Goal: Task Accomplishment & Management: Complete application form

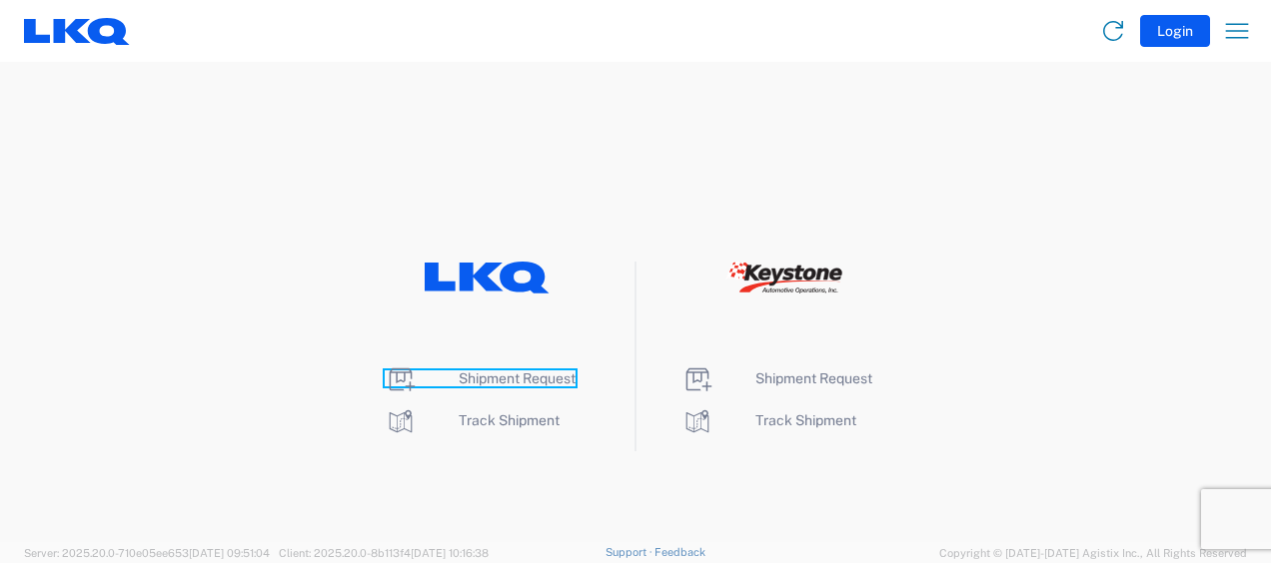
click at [516, 376] on span "Shipment Request" at bounding box center [516, 379] width 117 height 16
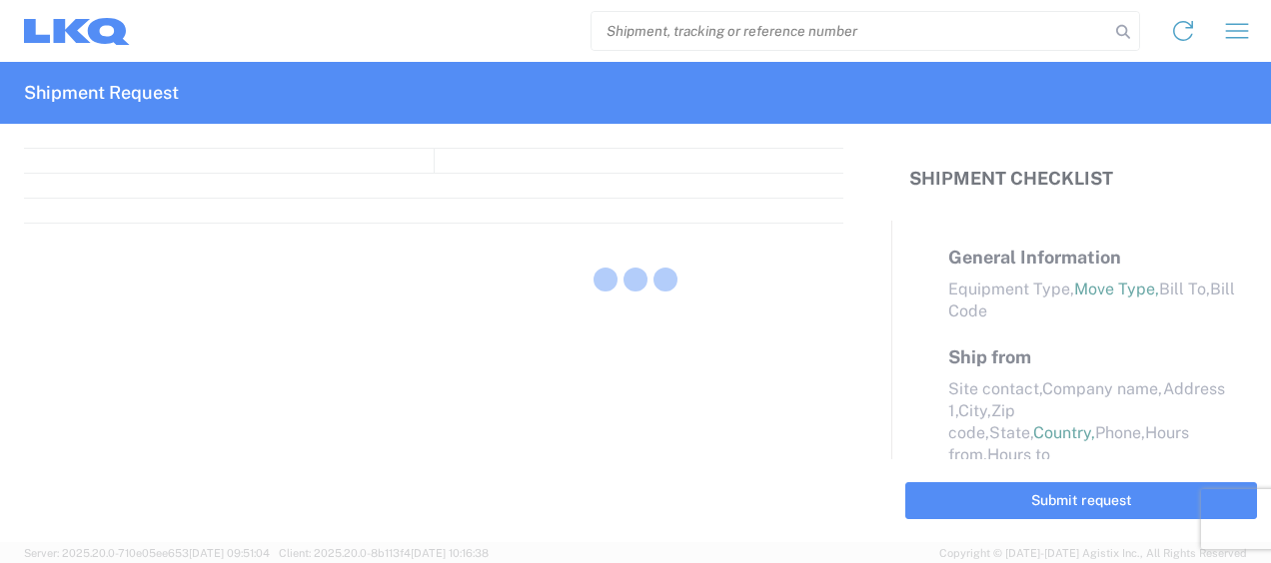
select select "FULL"
select select "LBS"
select select "IN"
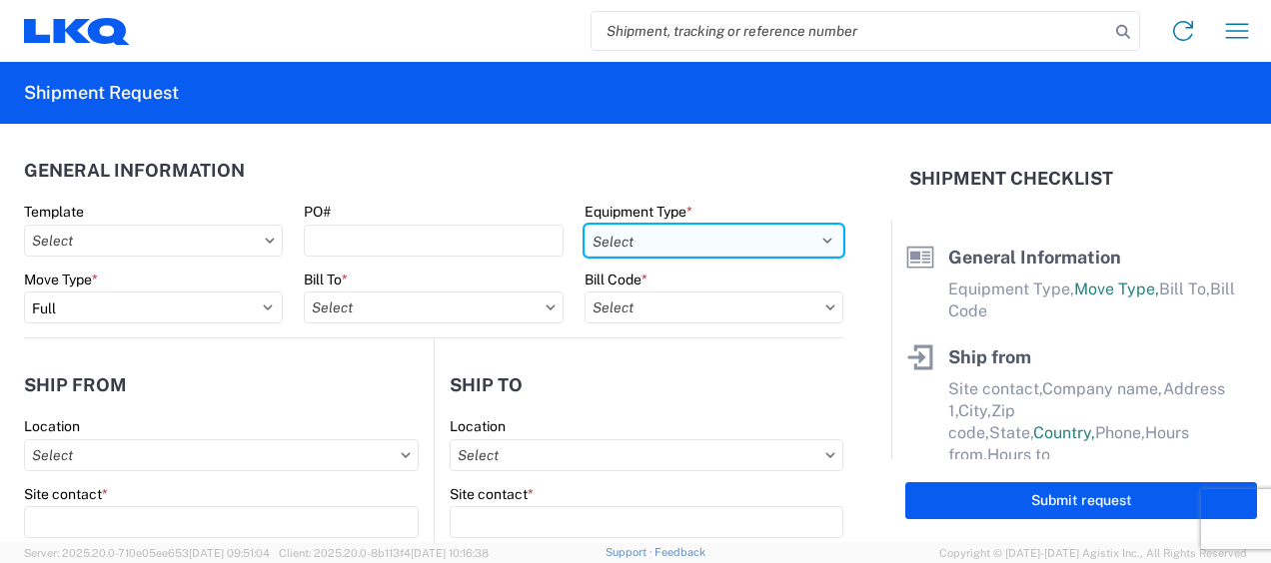
click at [783, 242] on select "Select 53’ Dry Van Flatbed Dropdeck (van) Lowboy (flatbed) Rail" at bounding box center [713, 241] width 259 height 32
select select "STDV"
click at [584, 225] on select "Select 53’ Dry Van Flatbed Dropdeck (van) Lowboy (flatbed) Rail" at bounding box center [713, 241] width 259 height 32
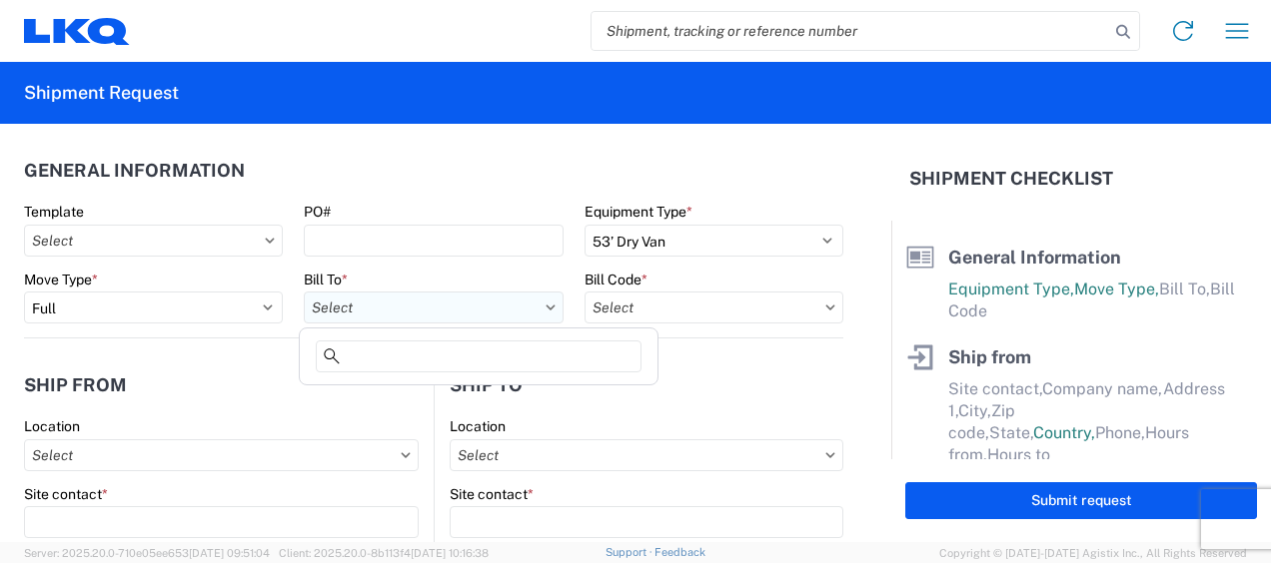
click at [453, 309] on input "text" at bounding box center [433, 308] width 259 height 32
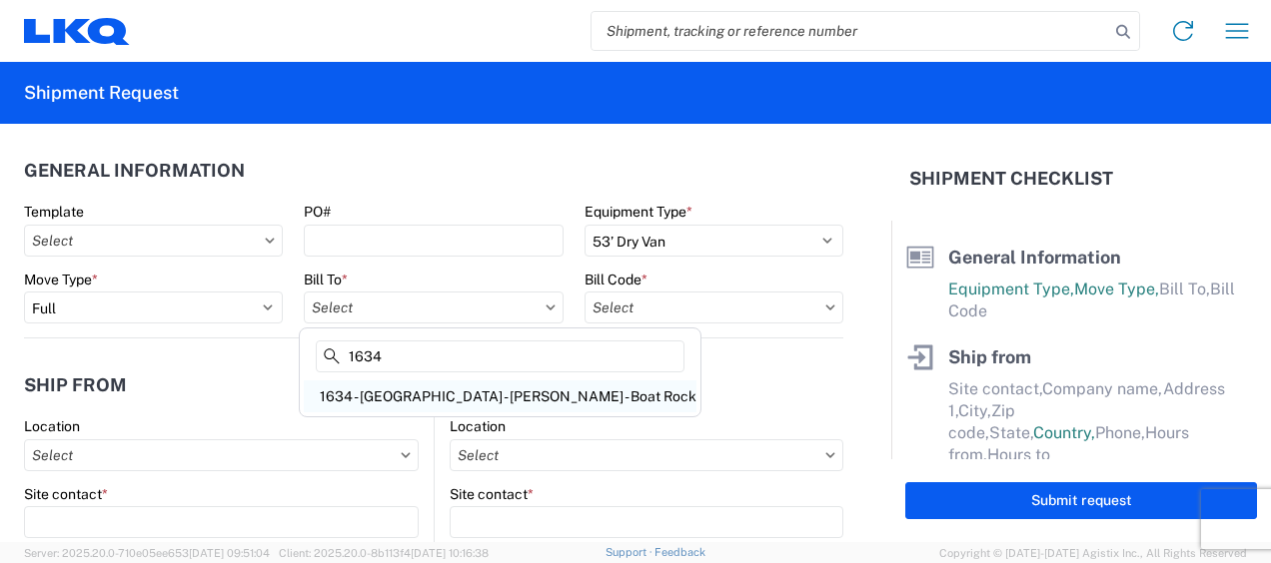
type input "1634"
click at [434, 395] on div "1634 - Atlanta - Knopf - Boat Rock" at bounding box center [500, 397] width 393 height 32
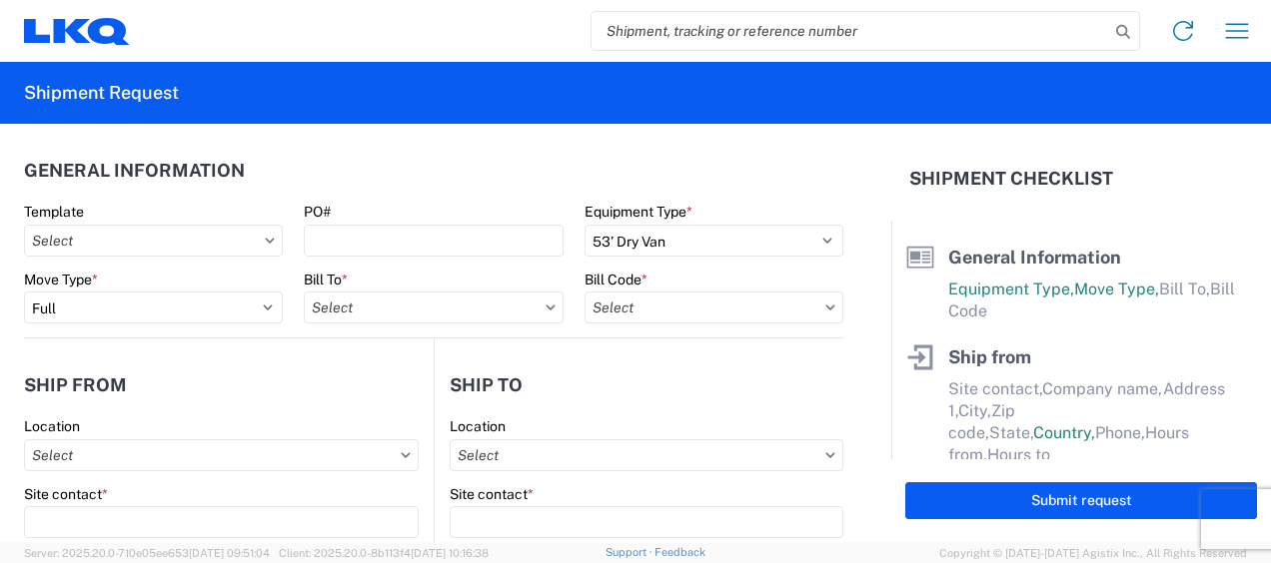
type input "1634 - Atlanta - Knopf - Boat Rock"
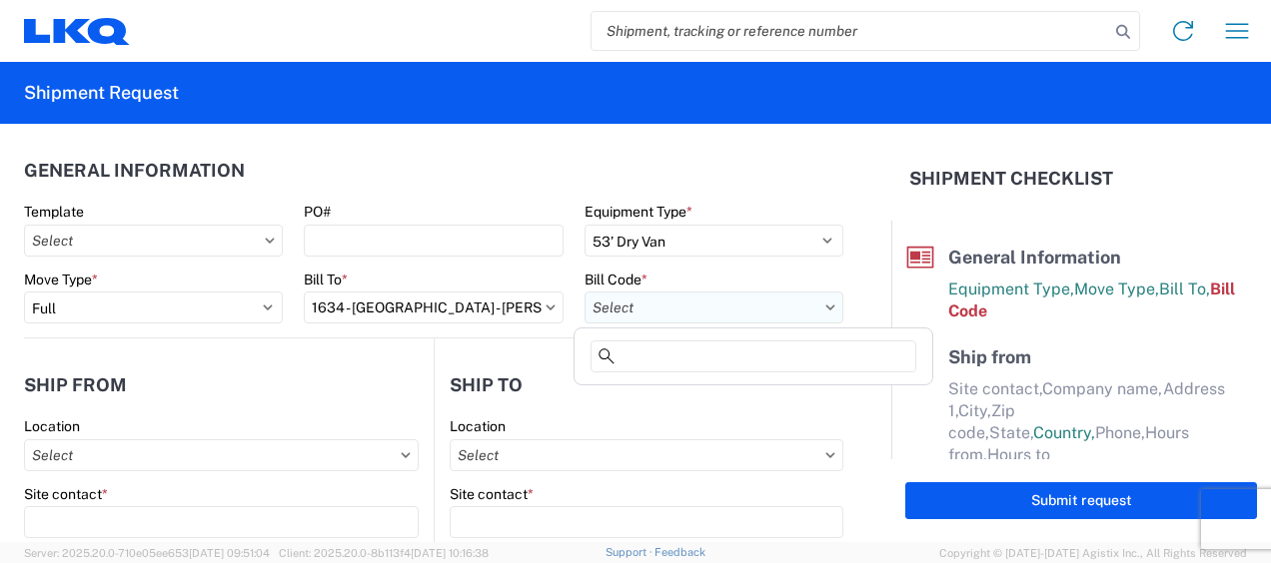
click at [775, 301] on input "text" at bounding box center [713, 308] width 259 height 32
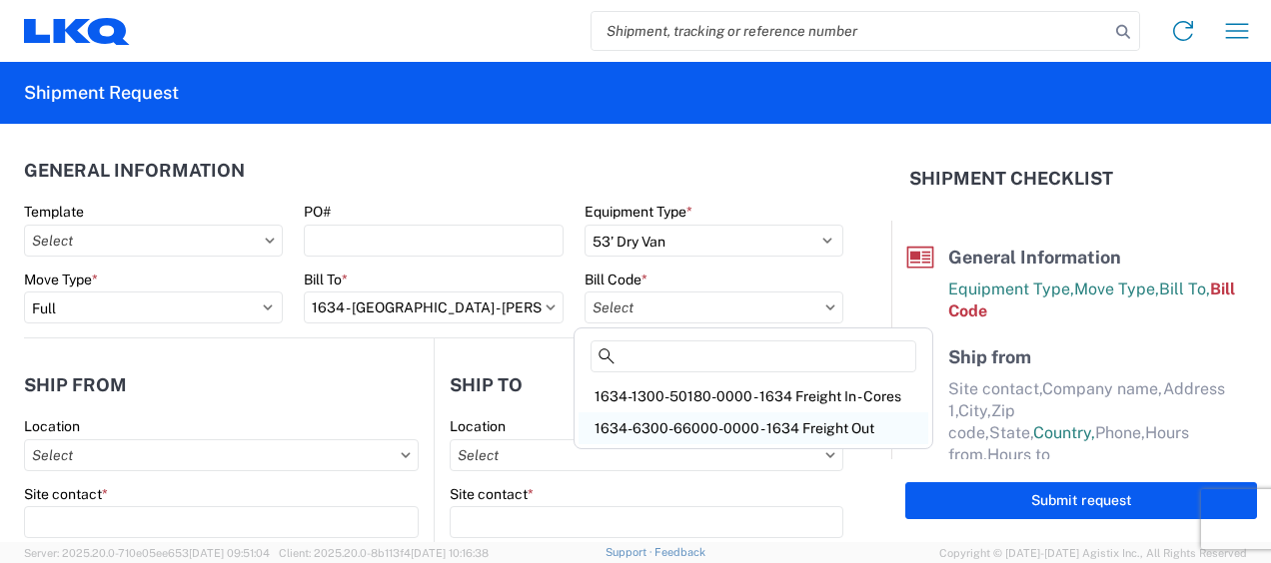
click at [793, 428] on div "1634-6300-66000-0000 - 1634 Freight Out" at bounding box center [753, 429] width 350 height 32
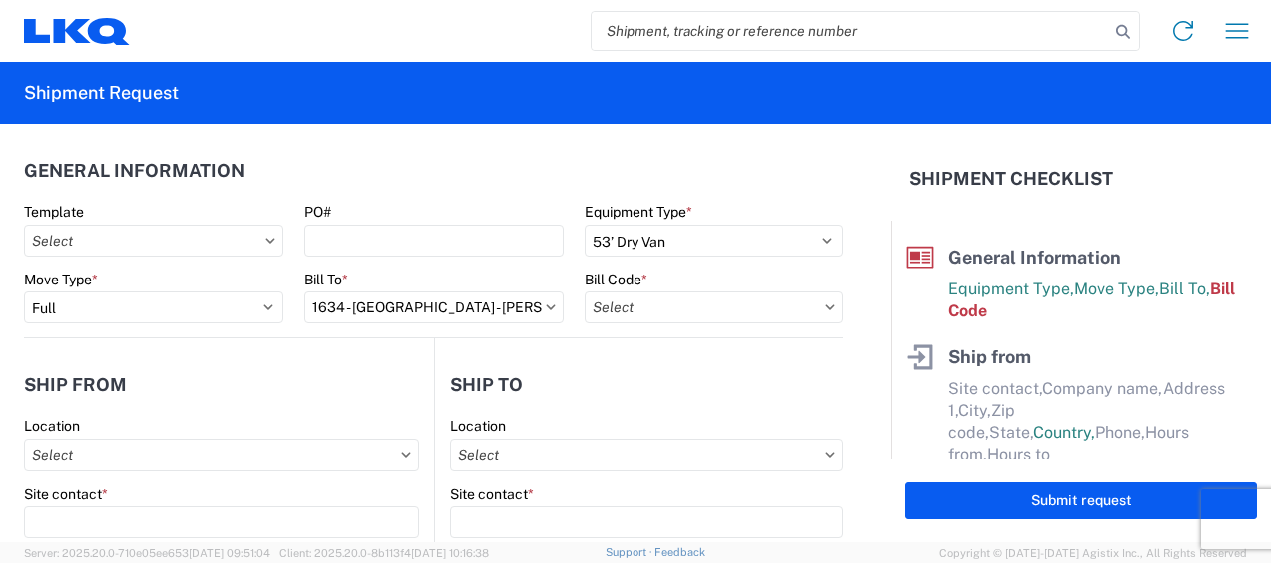
type input "1634-6300-66000-0000 - 1634 Freight Out"
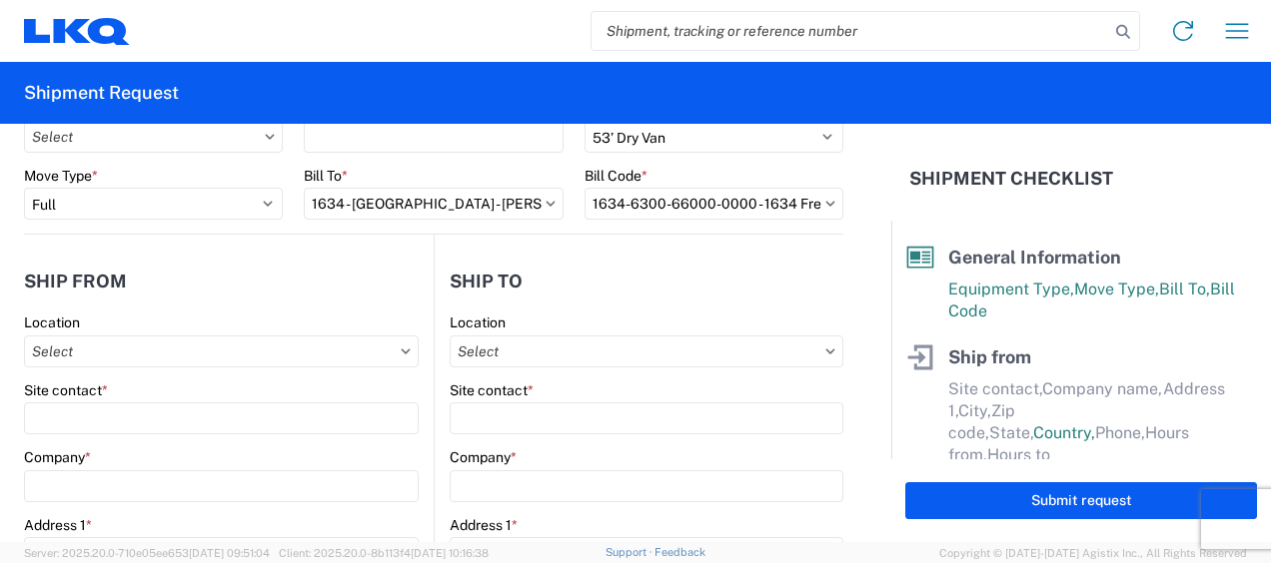
scroll to position [200, 0]
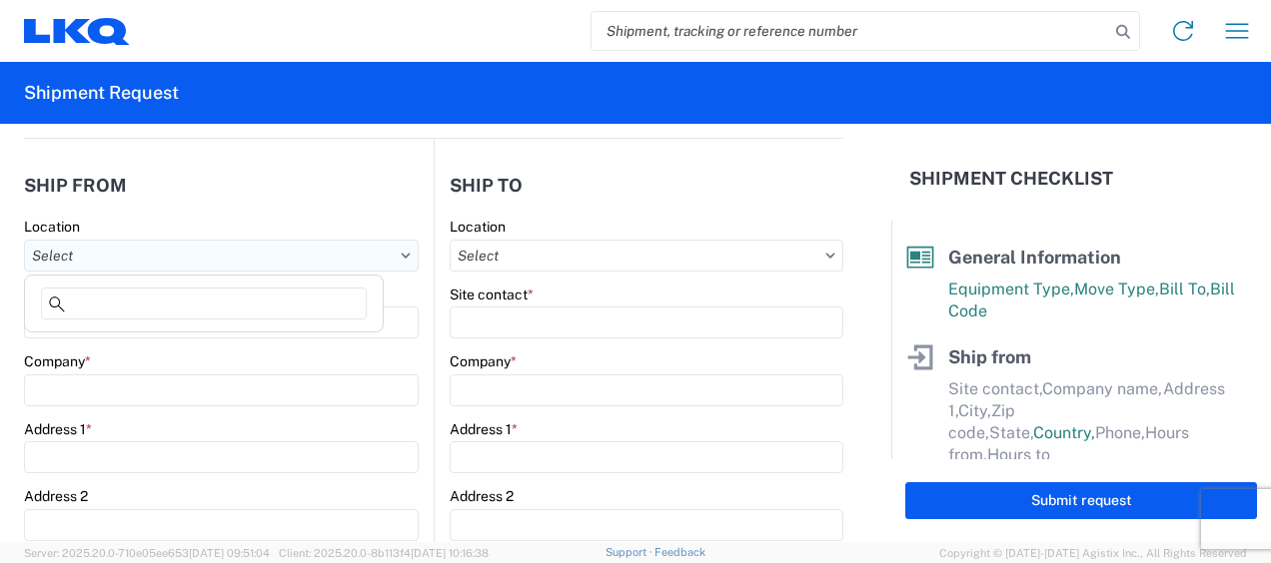
click at [156, 260] on input "text" at bounding box center [221, 256] width 395 height 32
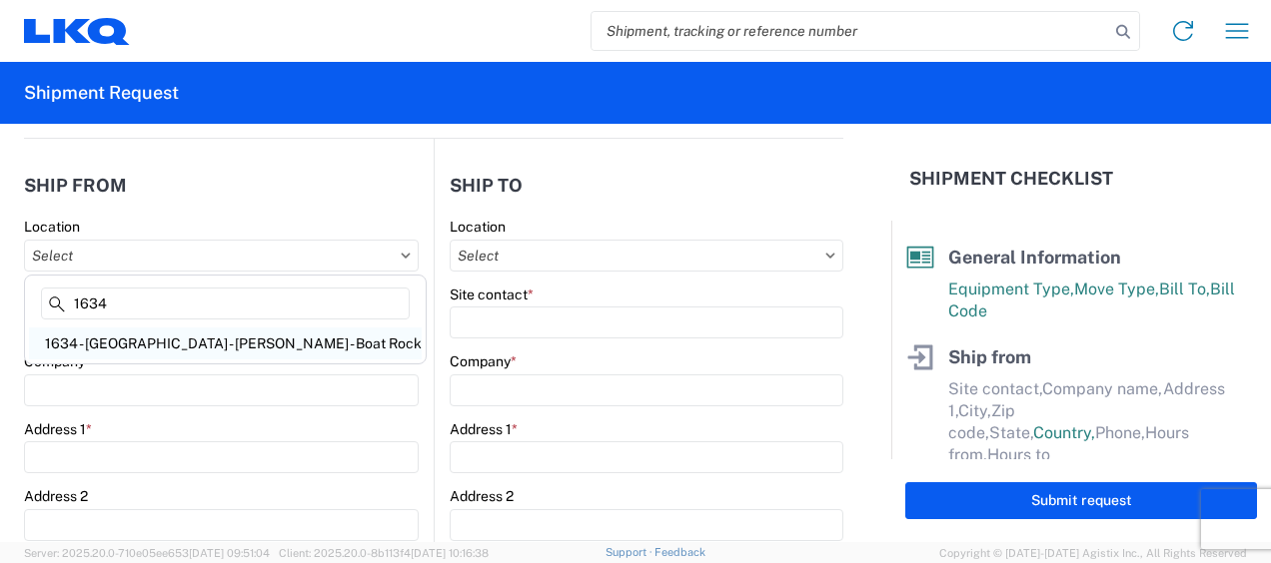
type input "1634"
click at [148, 341] on div "1634 - Atlanta - Knopf - Boat Rock" at bounding box center [225, 344] width 393 height 32
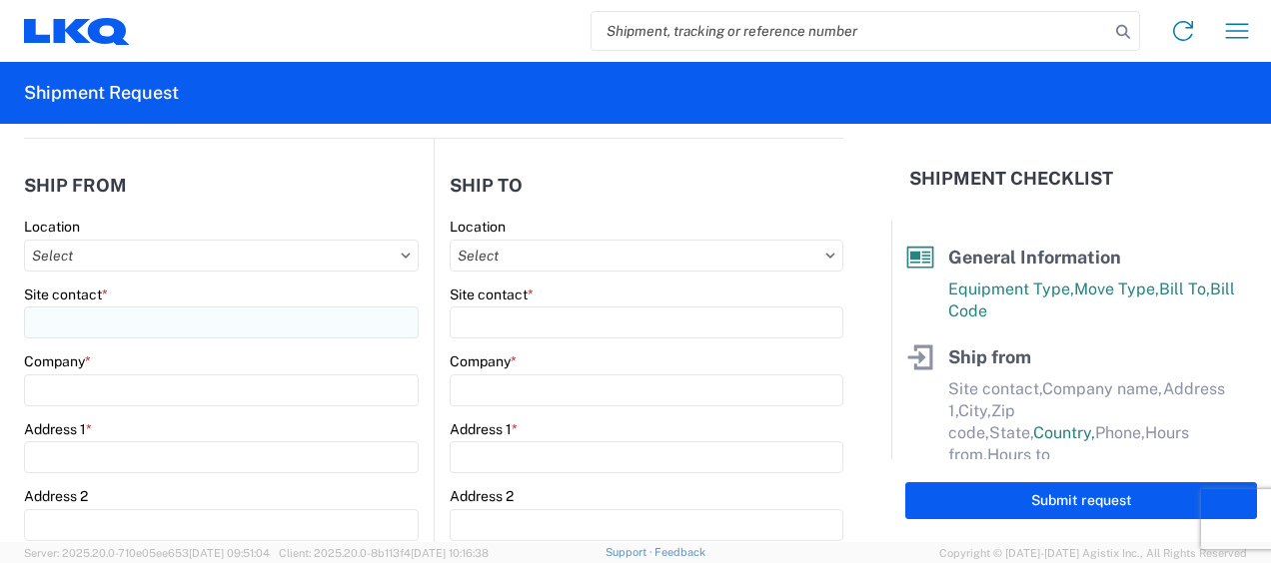
type input "1634 - Atlanta - Knopf - Boat Rock"
type input "LKQ Corporation"
type input "6320 Boat Rock Blvd SW"
type input "Atlanta"
type input "30336"
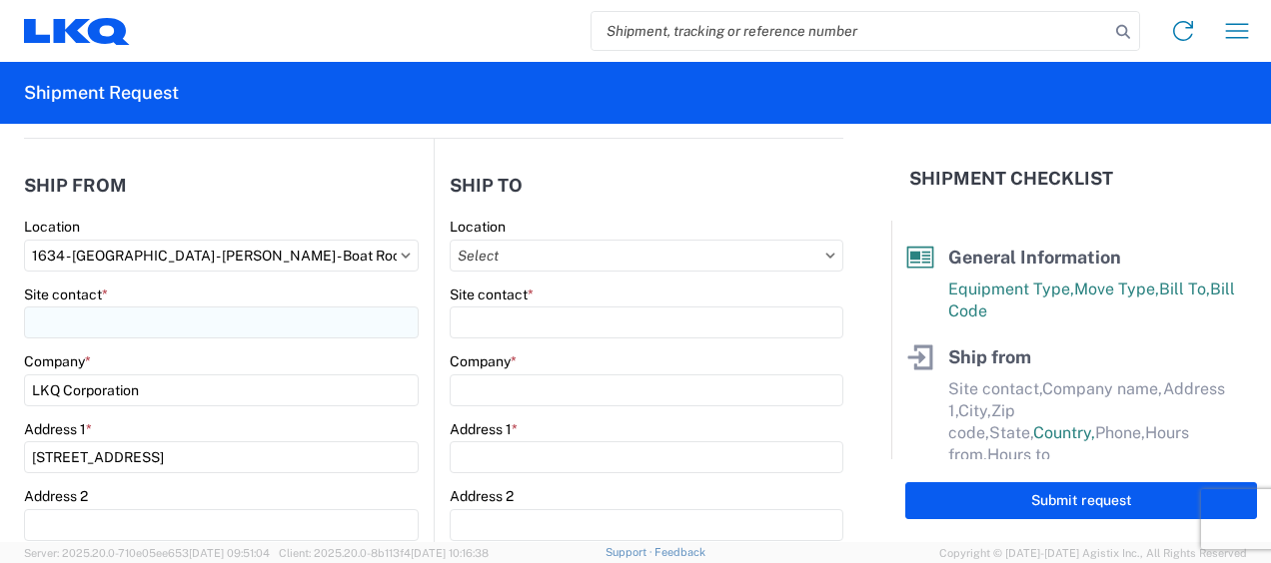
select select "GA"
select select "US"
type input "678-399-8501"
type input "00:00"
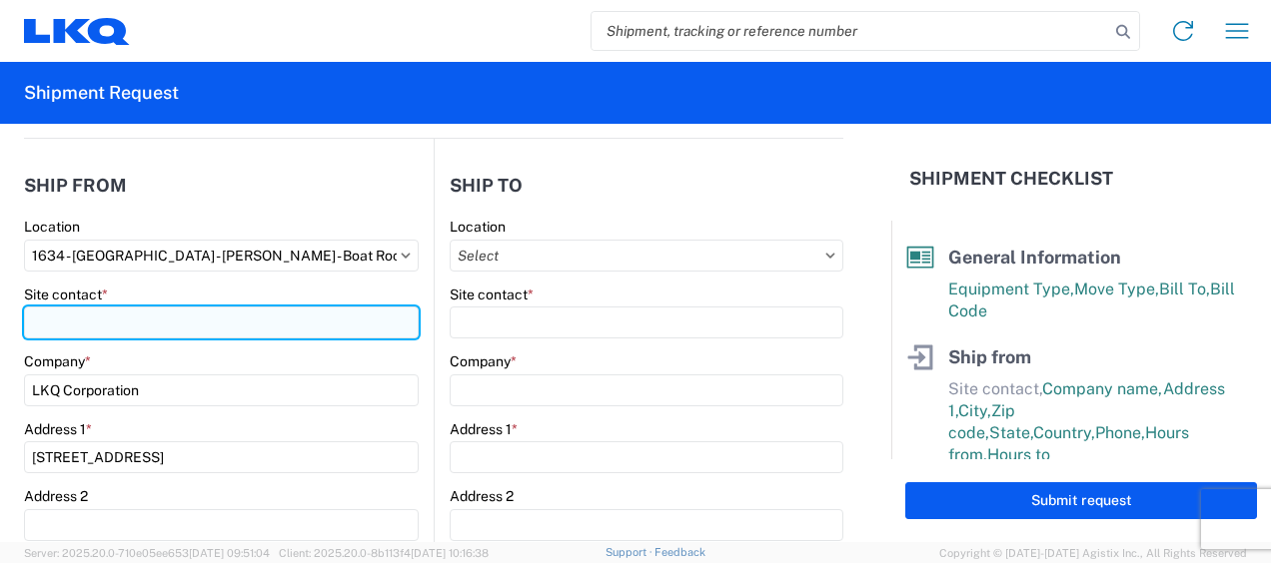
click at [100, 324] on input "Site contact *" at bounding box center [221, 323] width 395 height 32
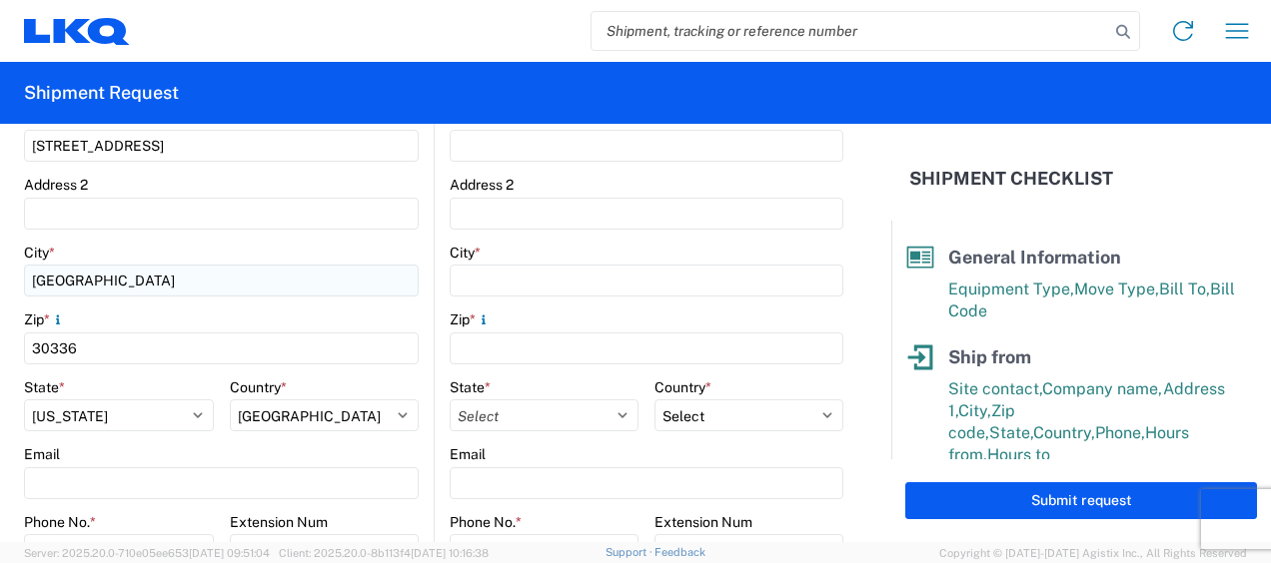
scroll to position [699, 0]
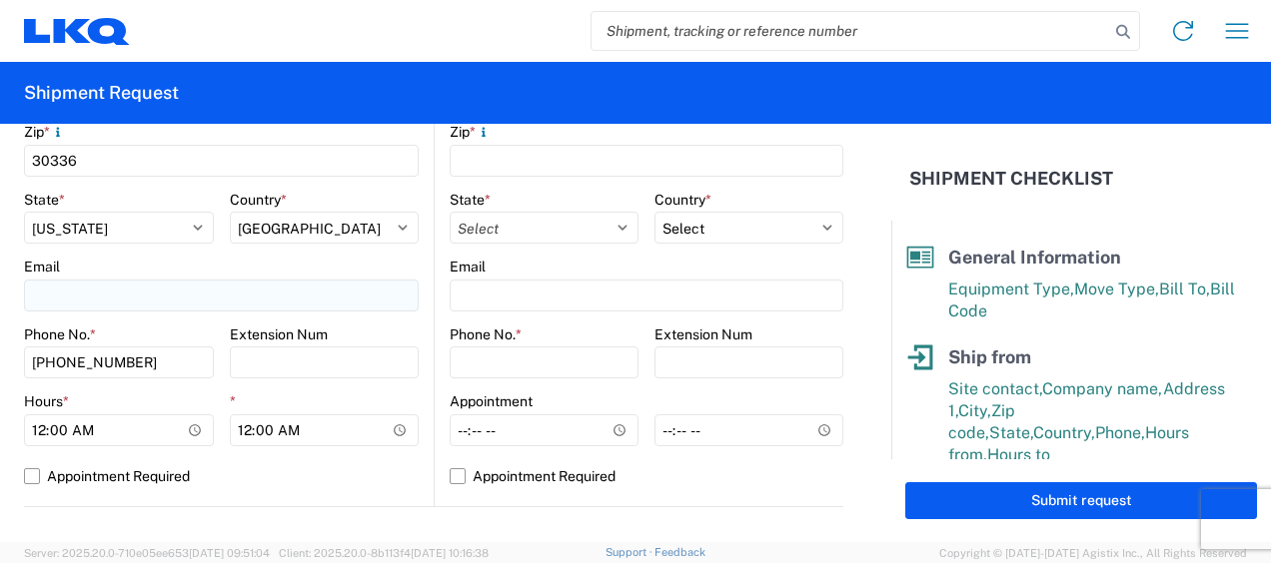
type input "jason v"
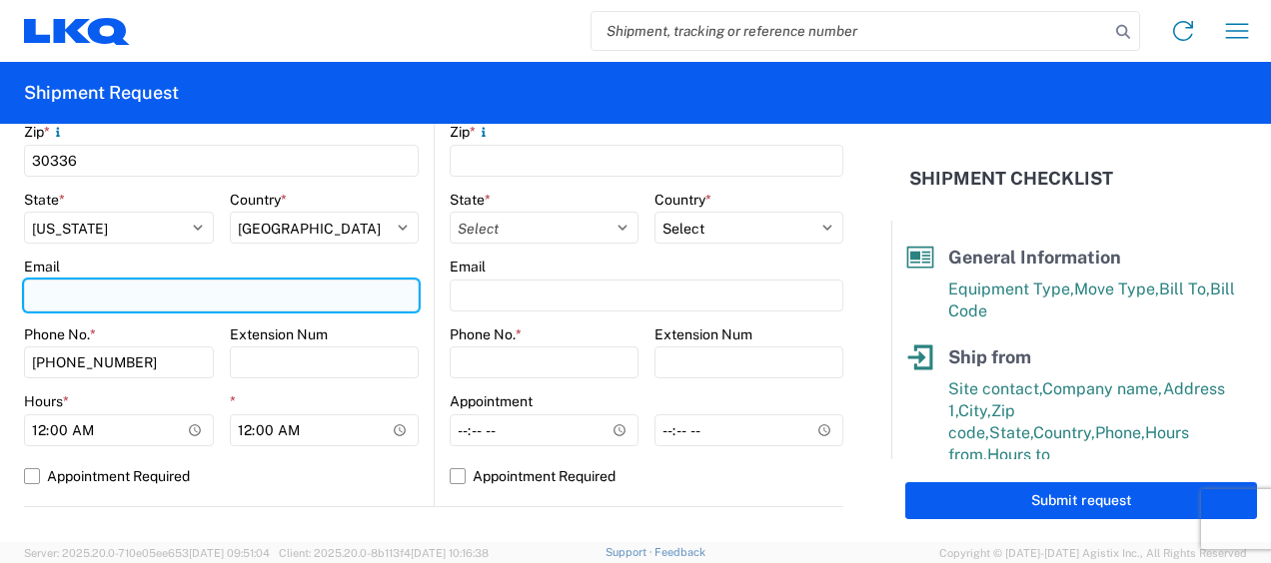
click at [136, 295] on input "Email" at bounding box center [221, 296] width 395 height 32
type input "mjvoyles@lkqcorp.com"
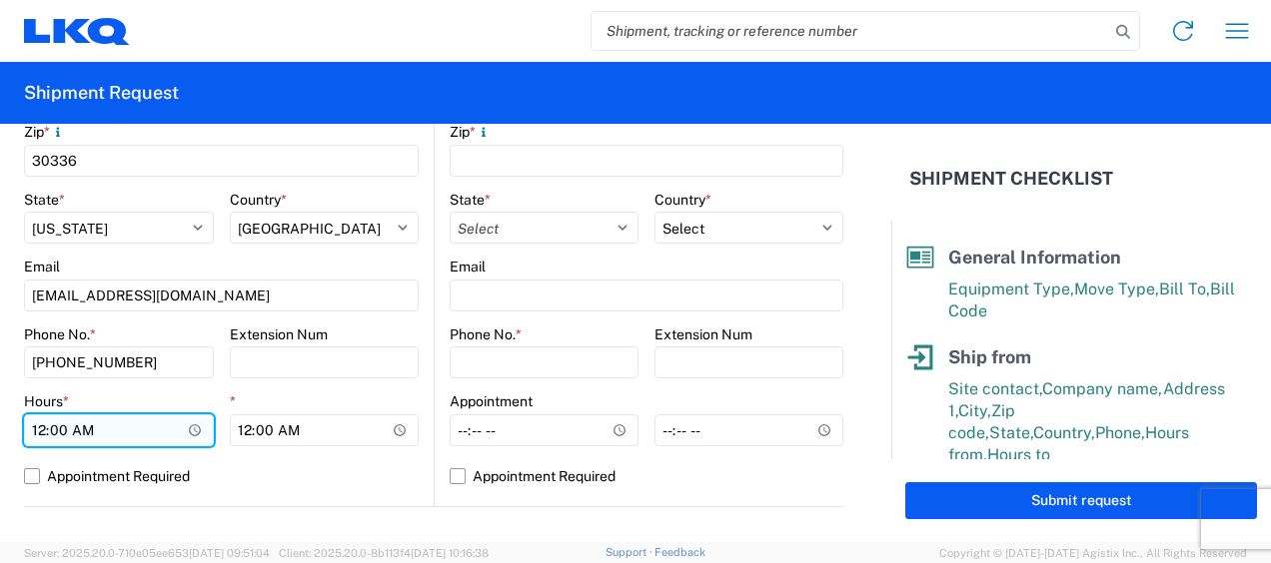
click at [44, 430] on input "00:00" at bounding box center [119, 431] width 190 height 32
type input "07:00"
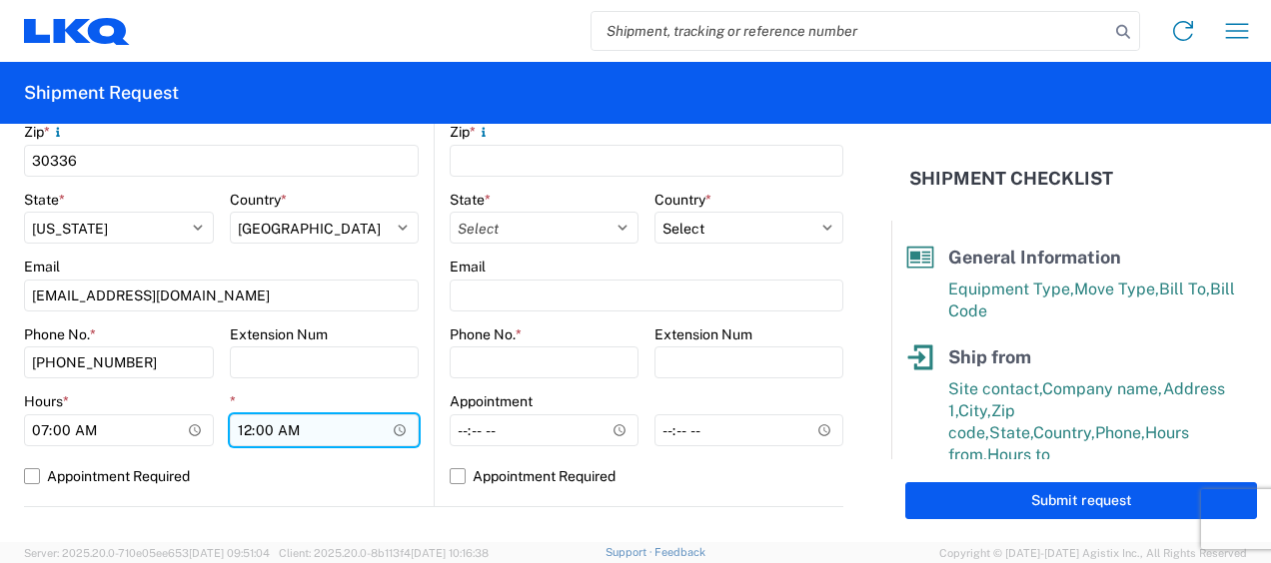
click at [239, 433] on input "00:00" at bounding box center [325, 431] width 190 height 32
type input "11:00"
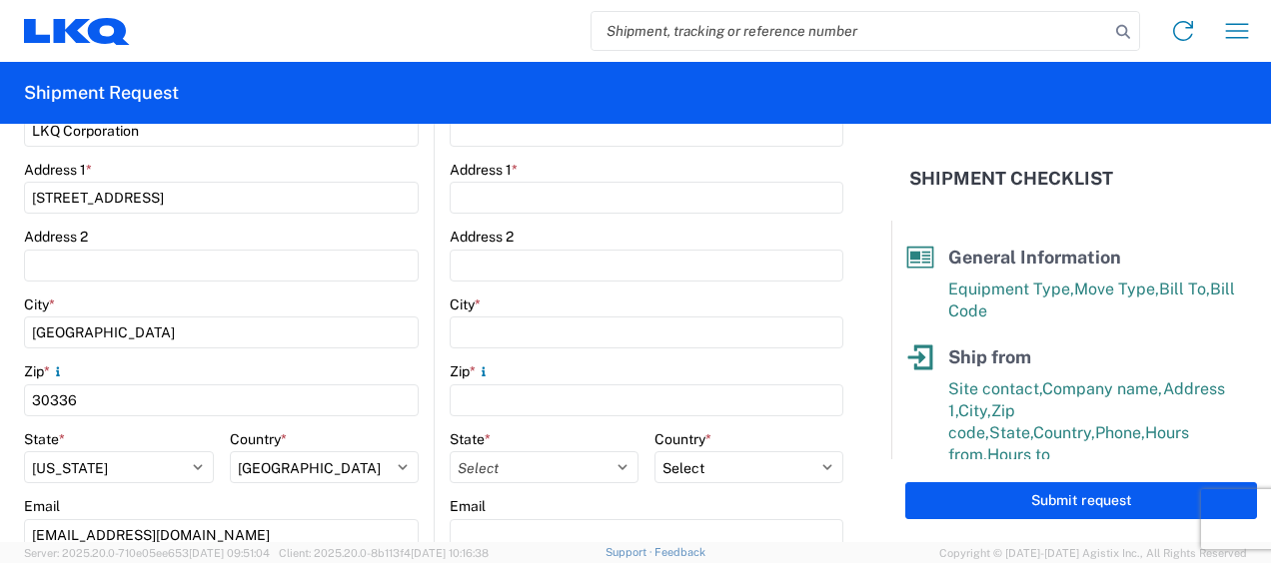
scroll to position [200, 0]
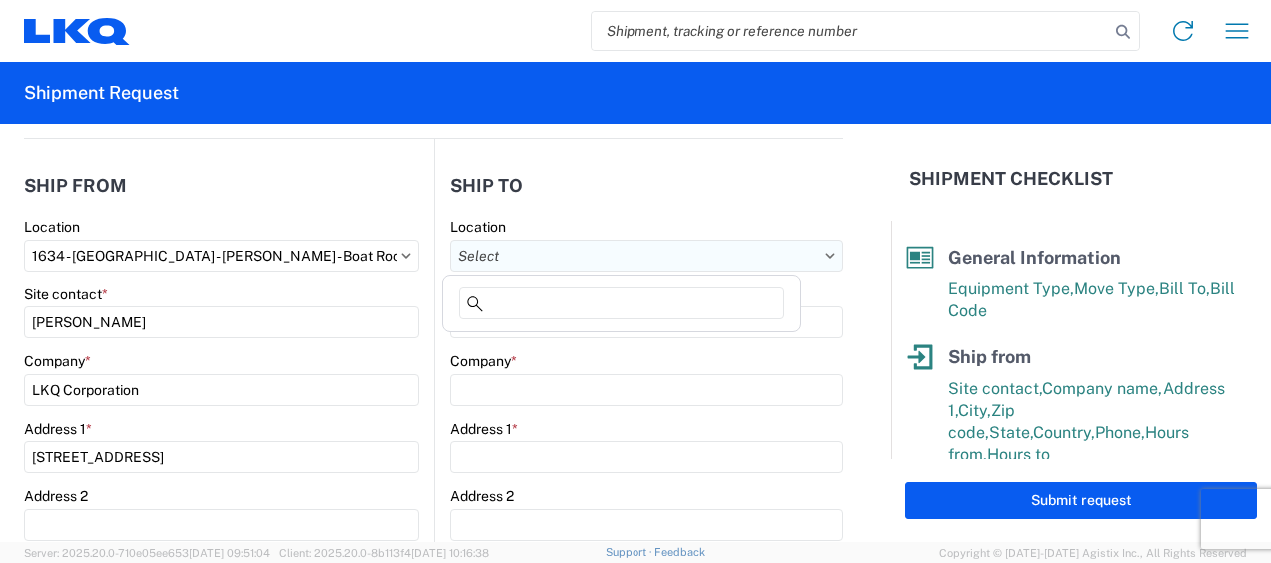
click at [733, 246] on input "text" at bounding box center [646, 256] width 394 height 32
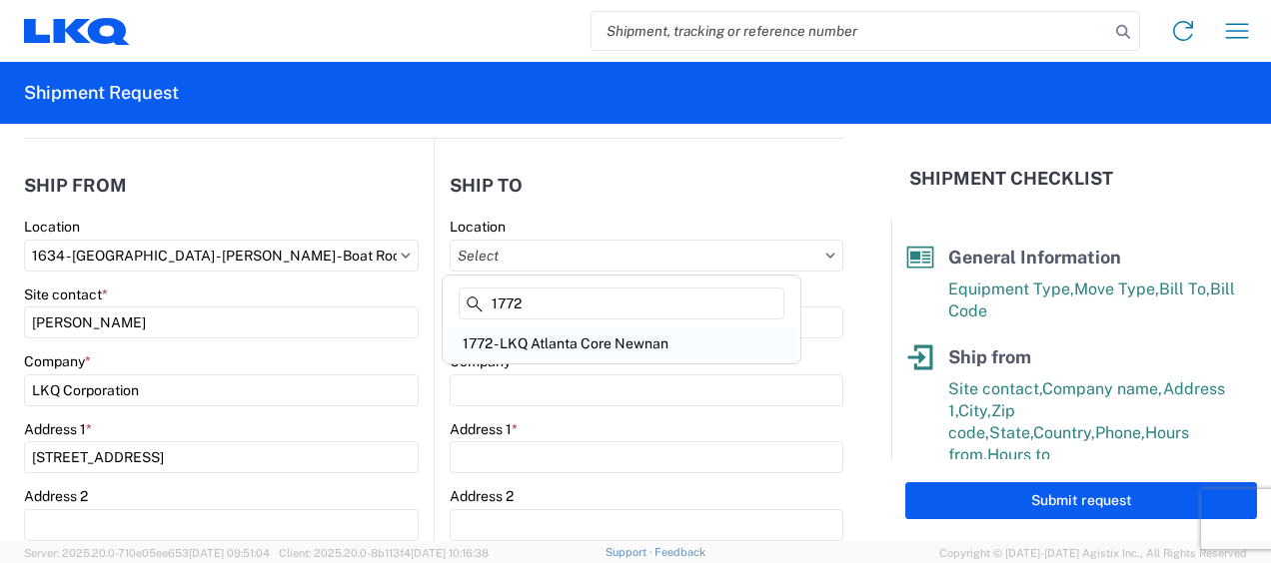
type input "1772"
click at [566, 347] on div "1772 - LKQ Atlanta Core Newnan" at bounding box center [621, 344] width 350 height 32
type input "1772 - LKQ Atlanta Core Newnan"
type input "LKQ Corporation"
type input "32 Dart Rd"
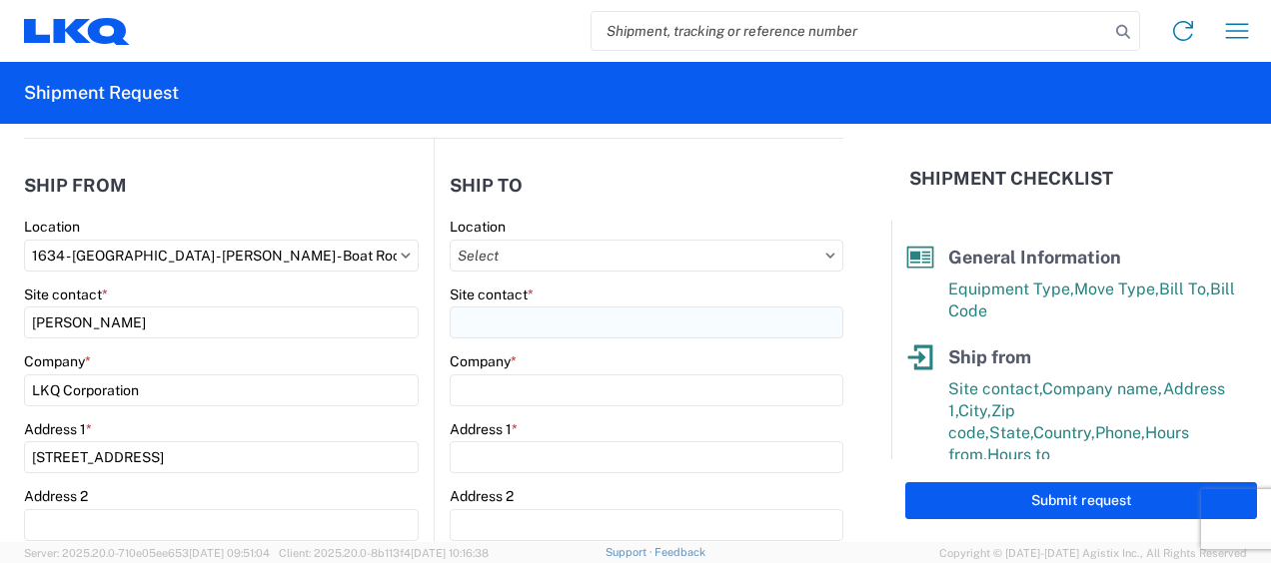
type input "Newnan"
type input "30265"
select select "US"
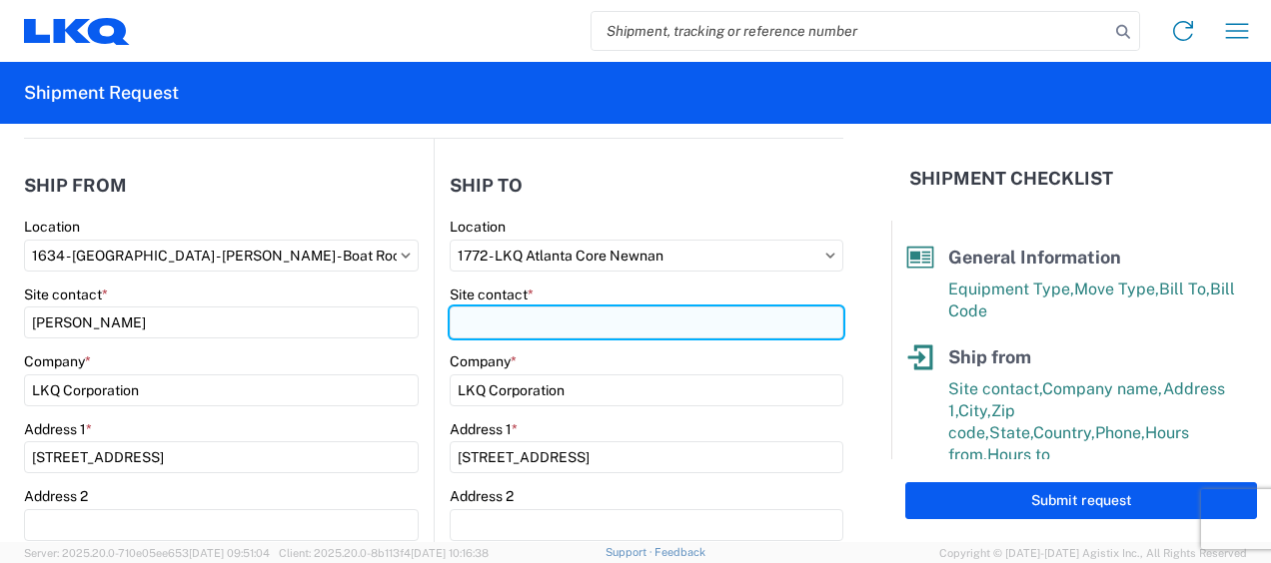
click at [469, 329] on input "Site contact *" at bounding box center [646, 323] width 394 height 32
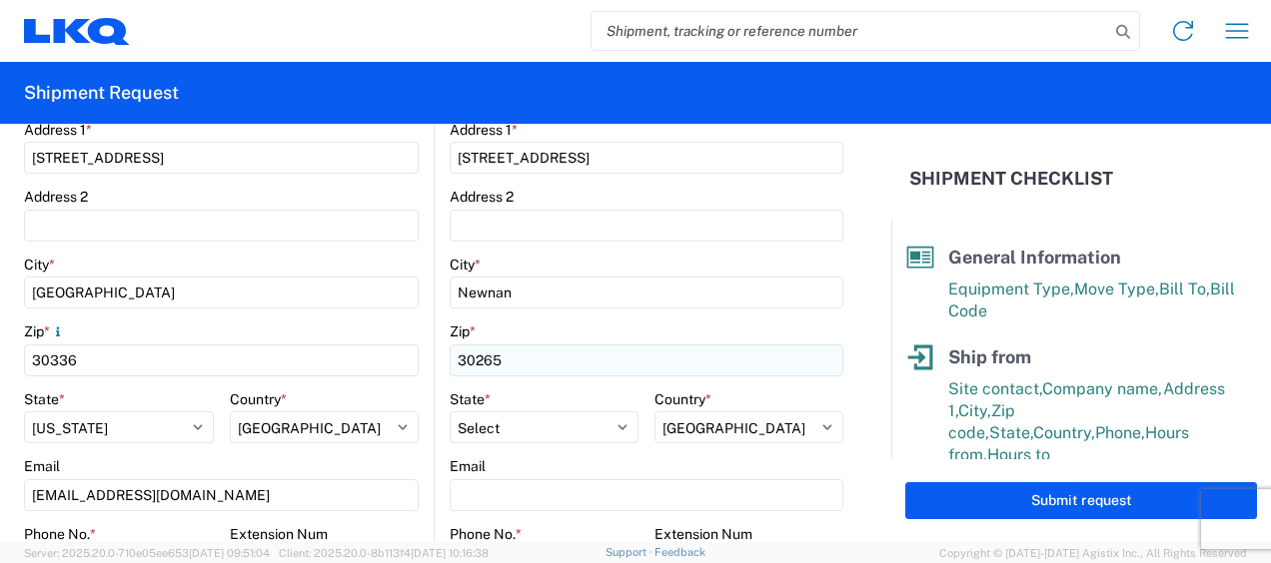
scroll to position [599, 0]
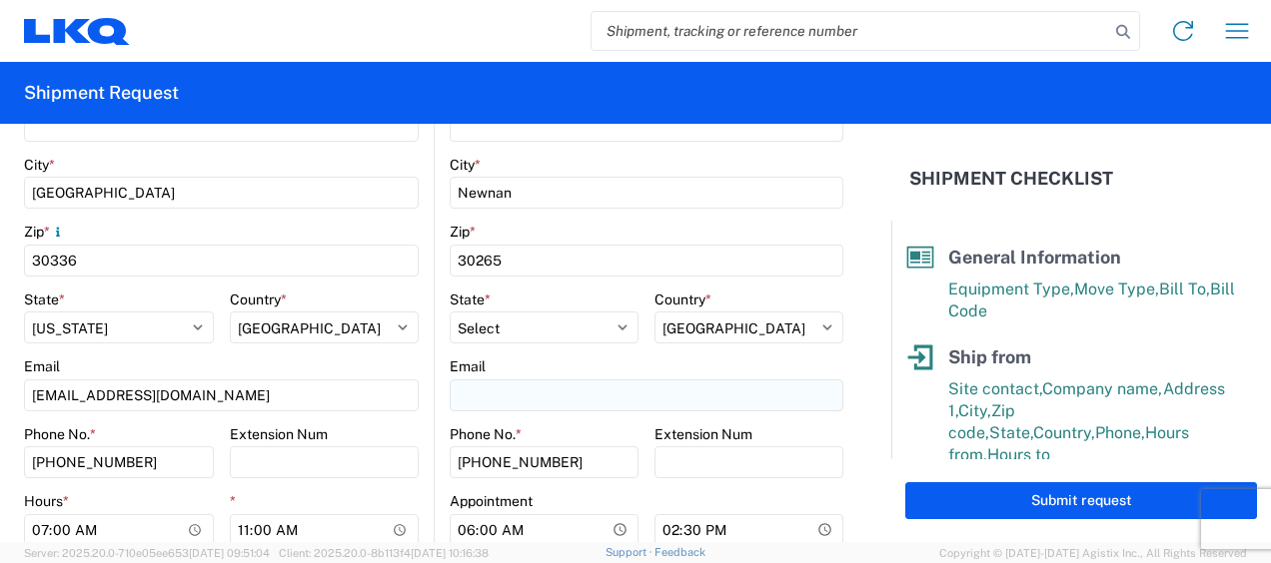
type input "brian schmidt"
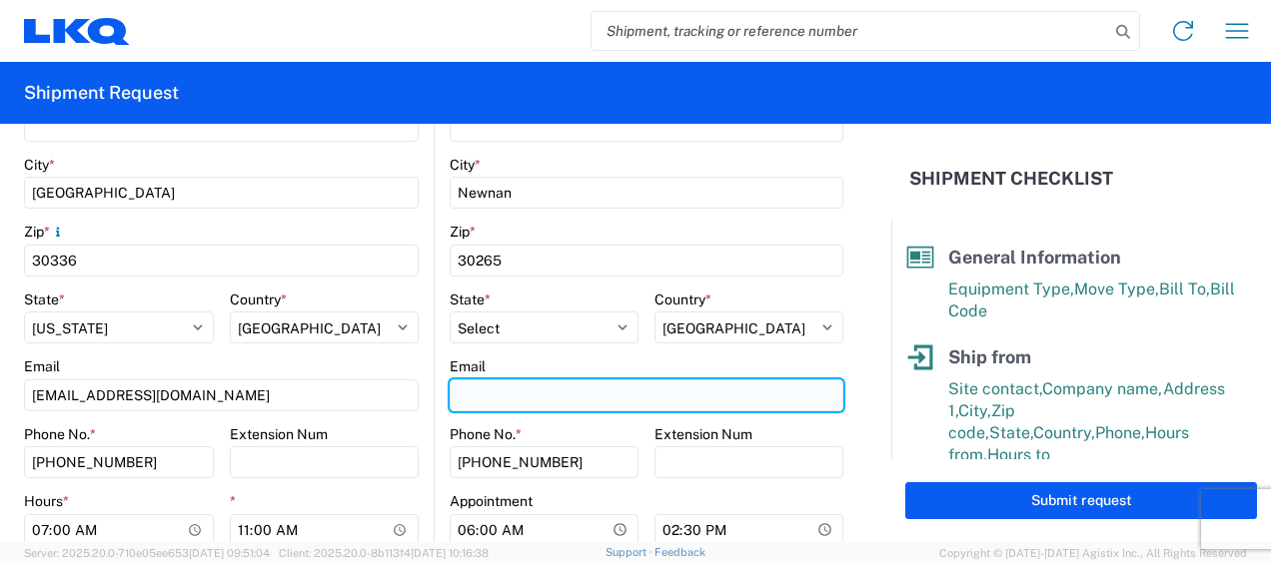
click at [489, 392] on input "Email" at bounding box center [646, 396] width 394 height 32
type input "jbschmidt@lkqcorp.com"
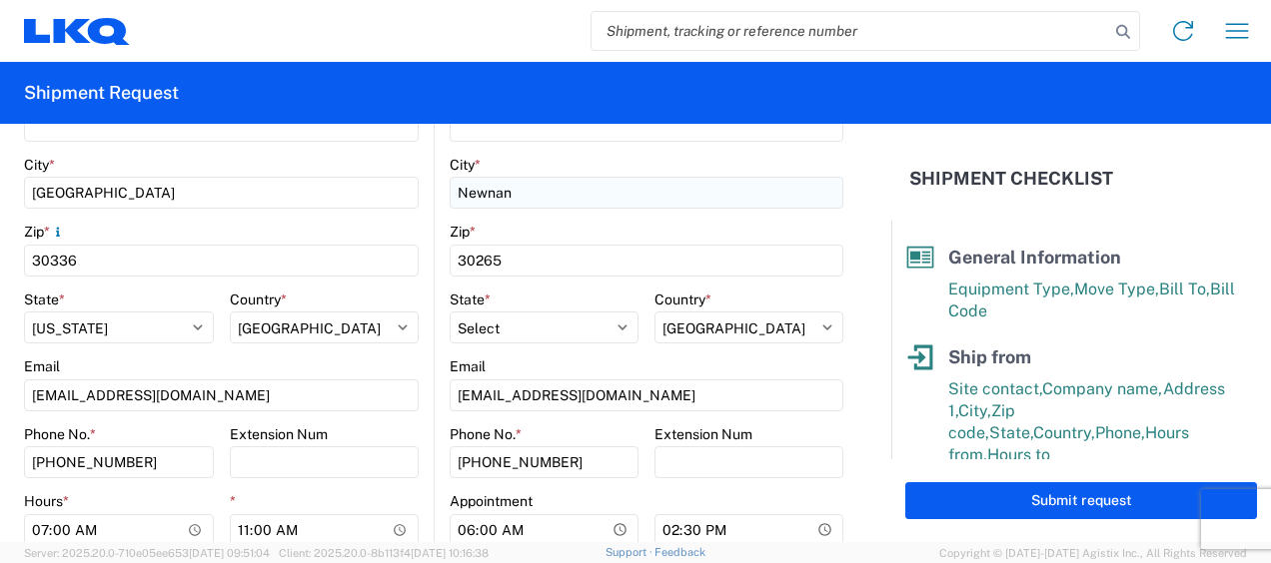
type input "jason v"
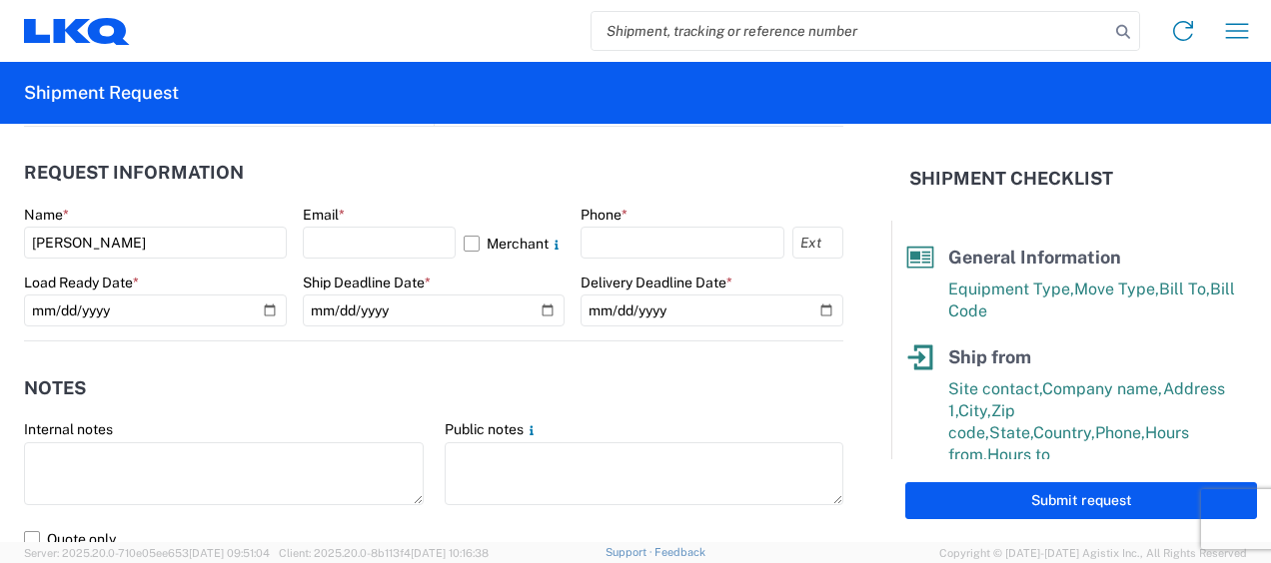
scroll to position [1099, 0]
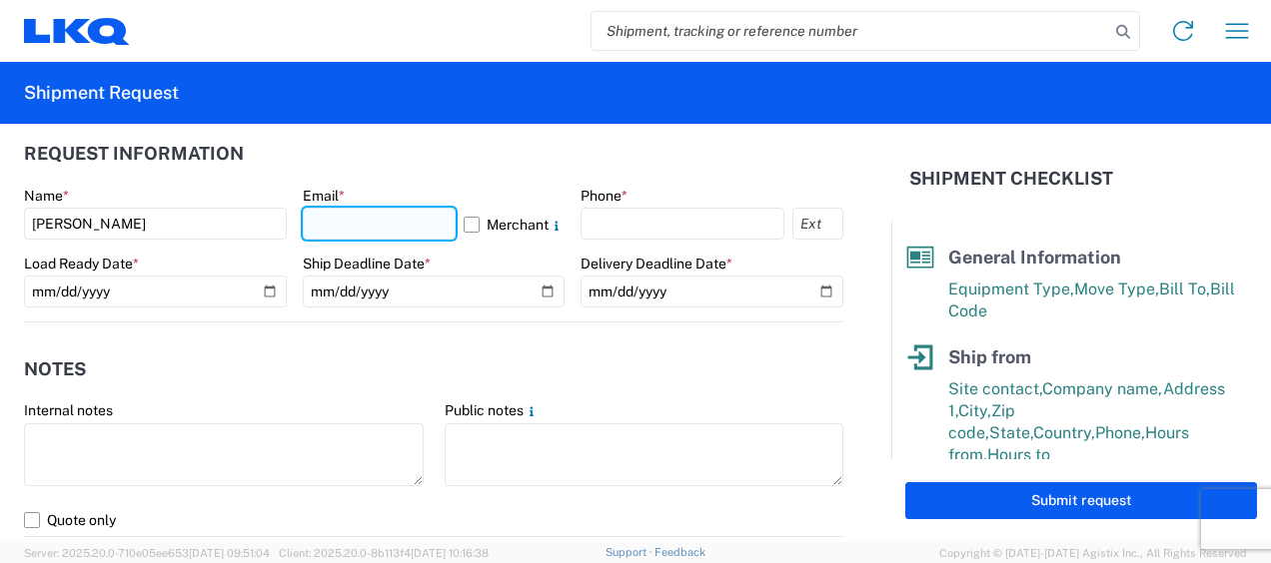
click at [401, 230] on input "text" at bounding box center [380, 224] width 154 height 32
type input "mjvoyles@lkqcorp.com"
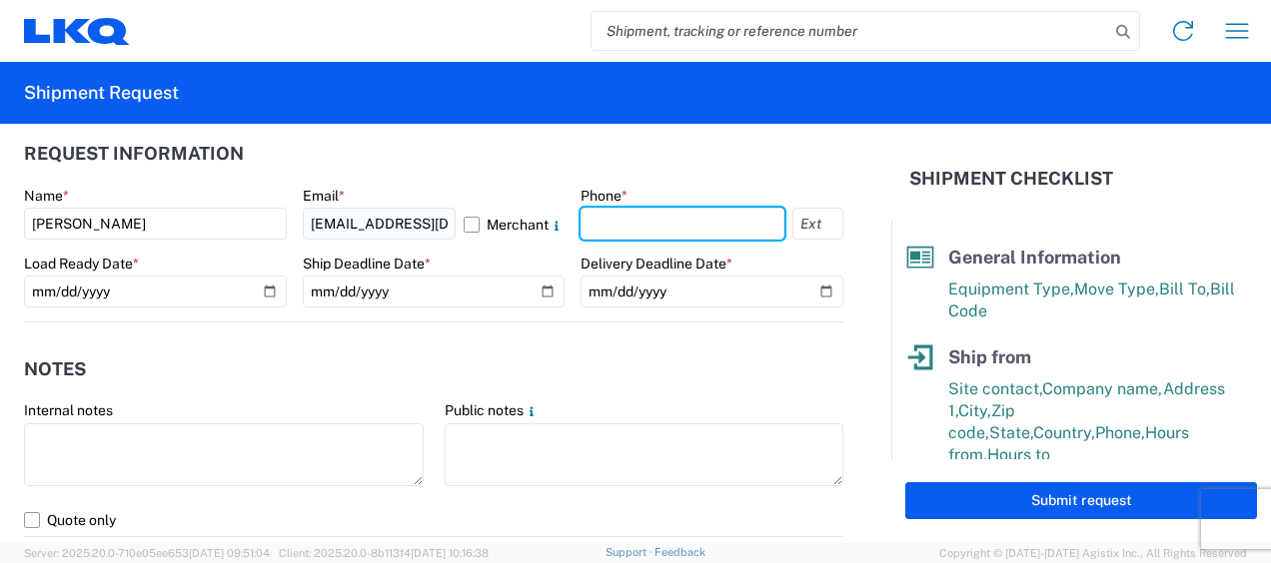
type input "6783998501"
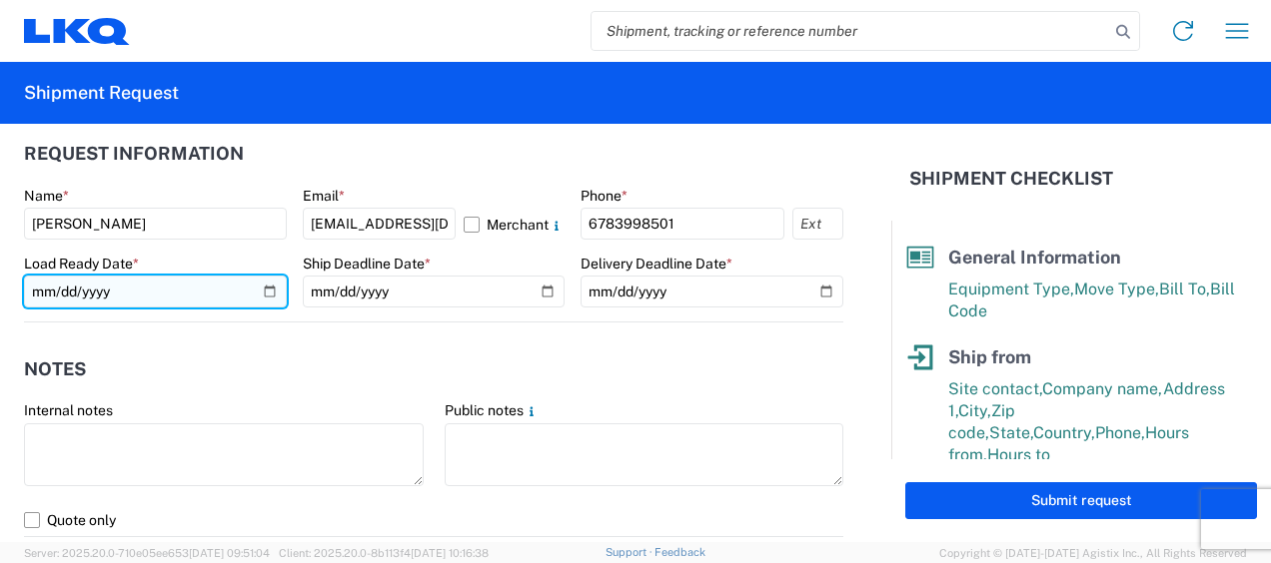
click at [51, 288] on input "date" at bounding box center [155, 292] width 263 height 32
type input "2025-10-01"
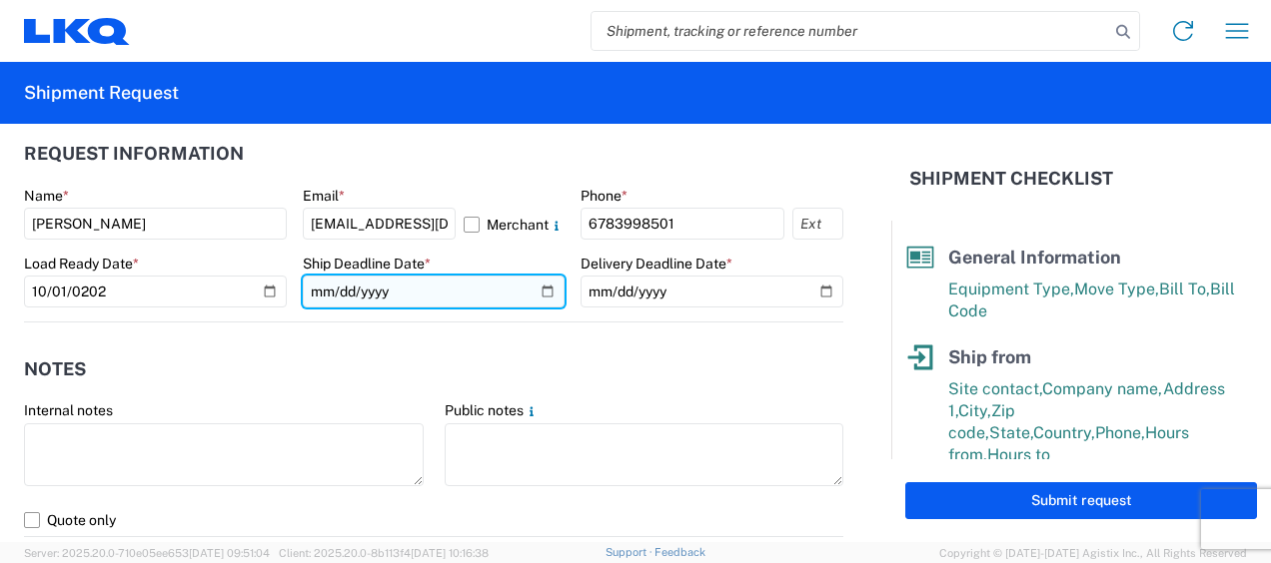
click at [321, 292] on input "date" at bounding box center [434, 292] width 263 height 32
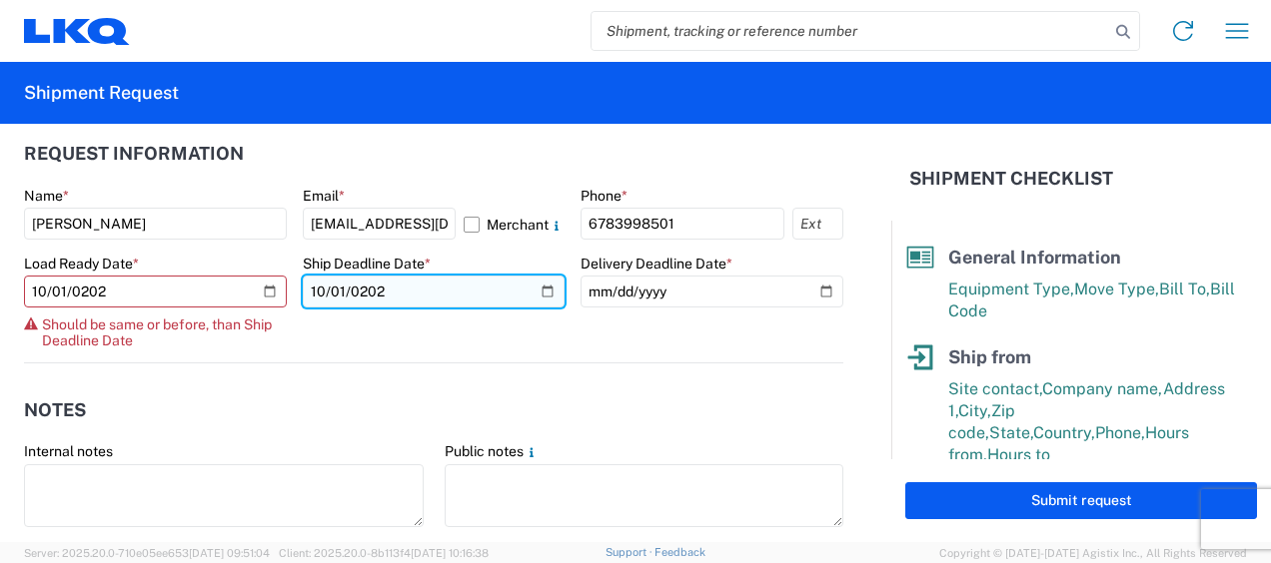
type input "2025-10-01"
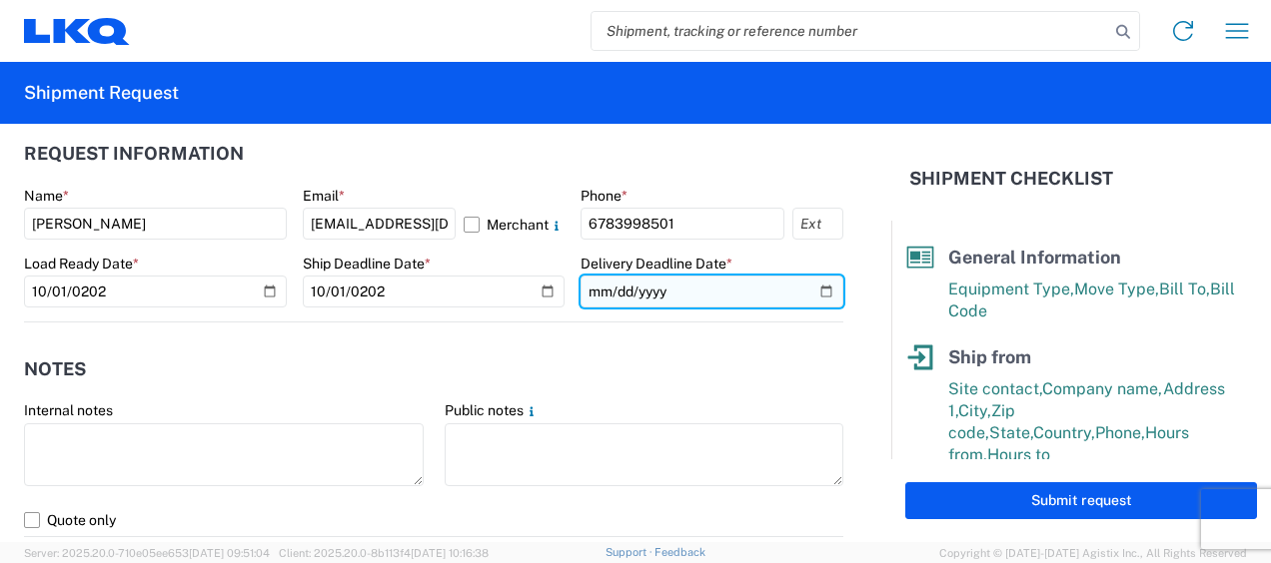
click at [596, 291] on input "date" at bounding box center [711, 292] width 263 height 32
type input "2025-10-01"
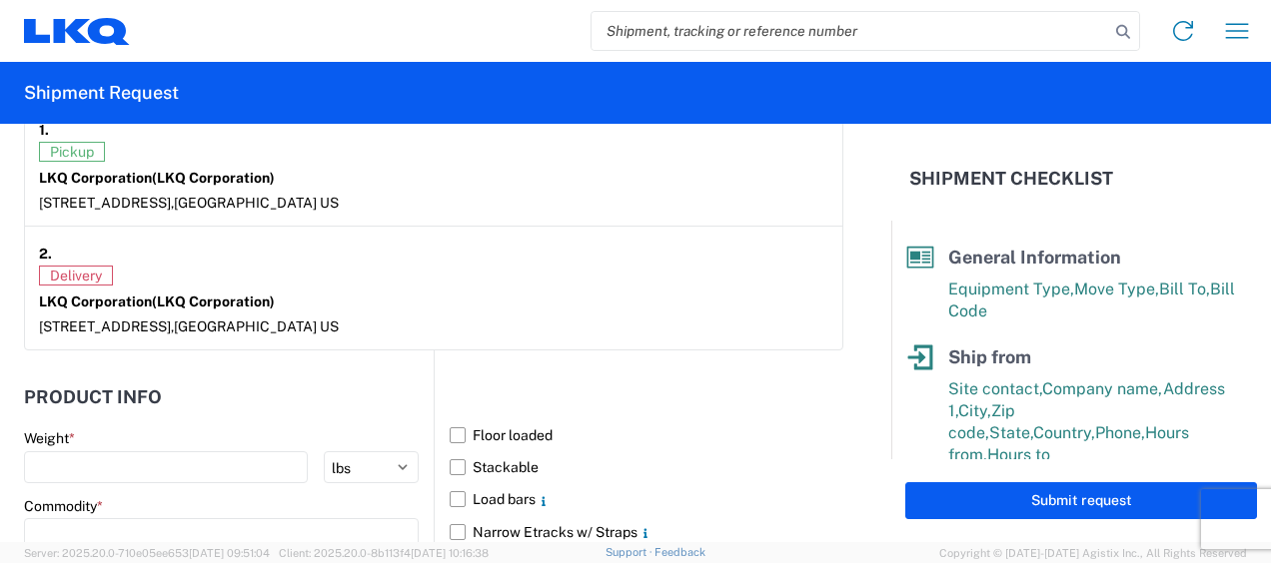
scroll to position [1698, 0]
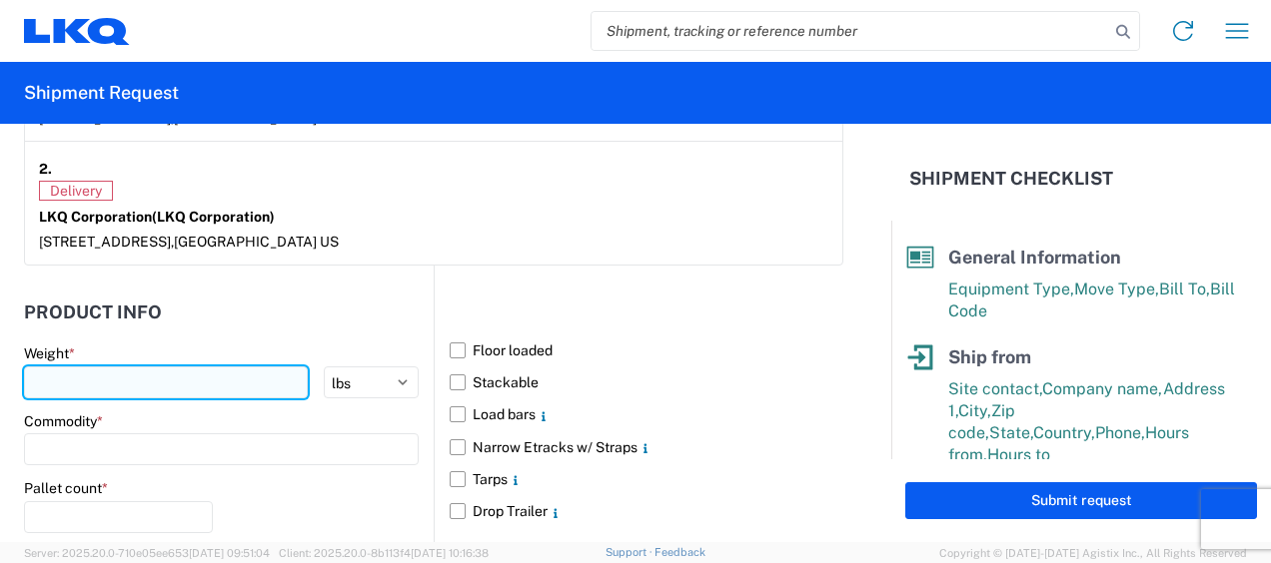
click at [244, 382] on input "number" at bounding box center [166, 383] width 284 height 32
type input "36000"
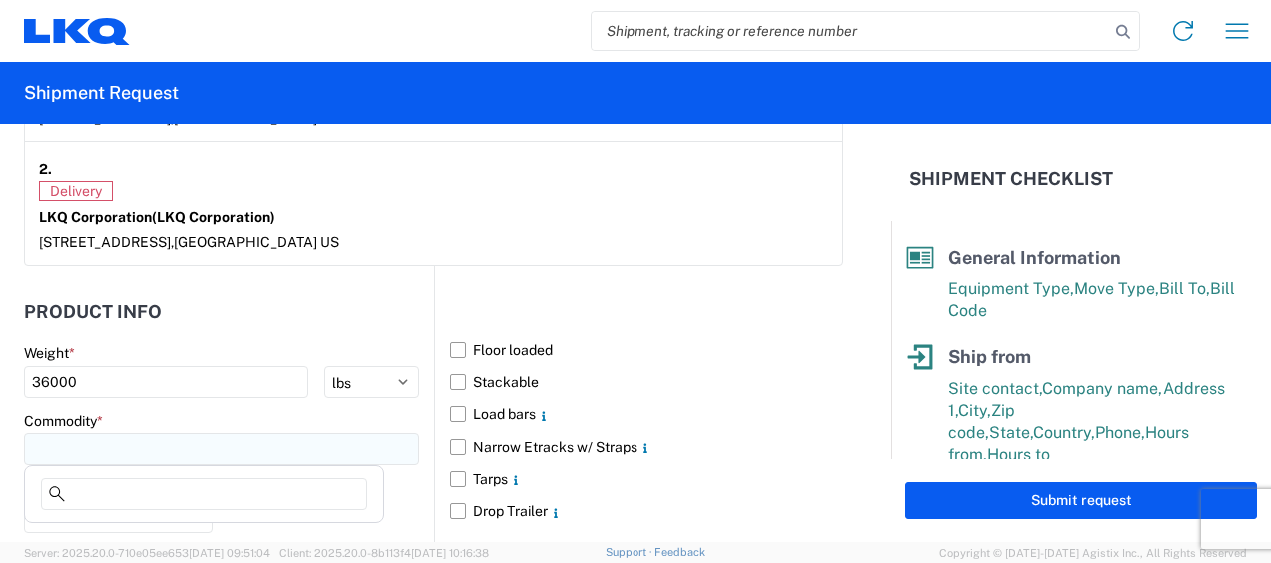
click at [274, 445] on input at bounding box center [221, 450] width 395 height 32
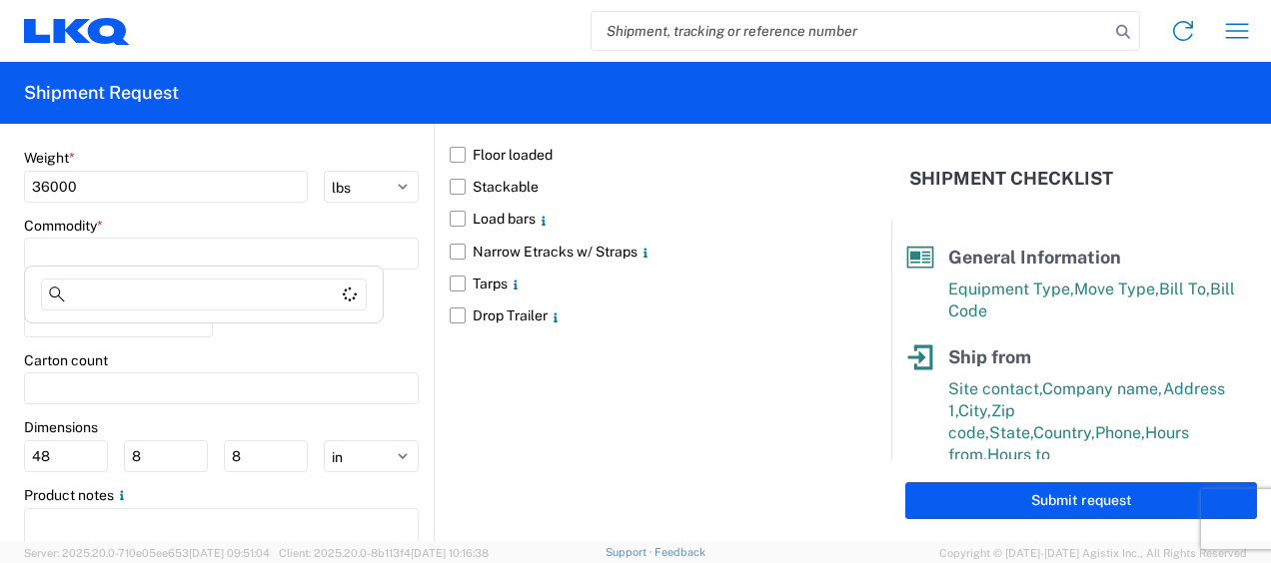
scroll to position [1898, 0]
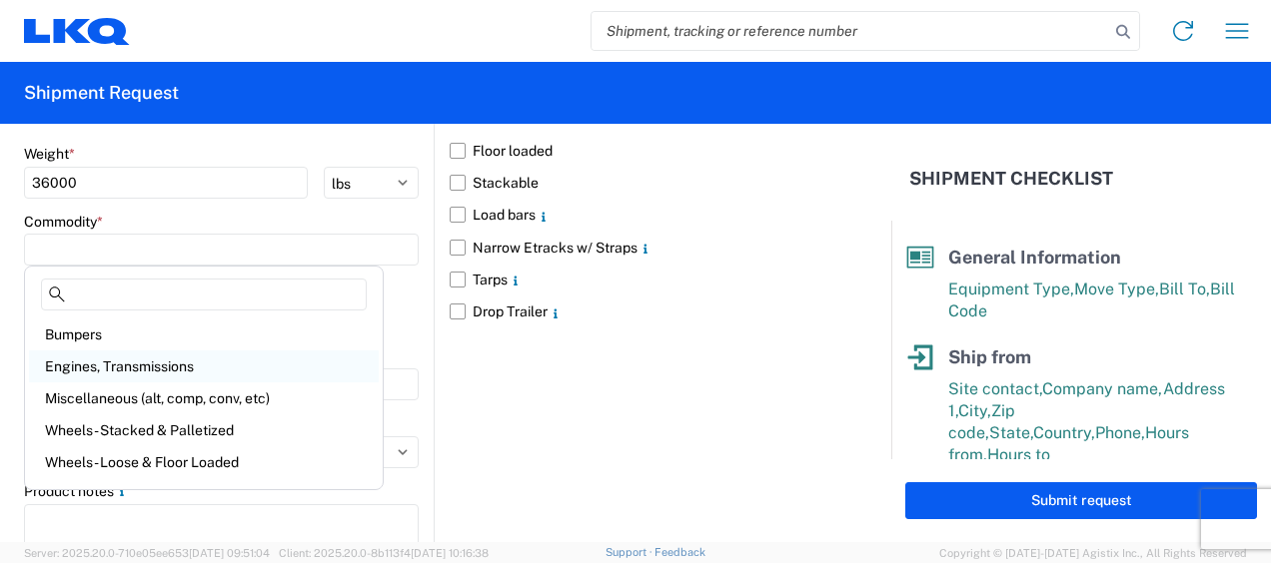
click at [154, 364] on div "Engines, Transmissions" at bounding box center [204, 367] width 350 height 32
type input "Engines, Transmissions"
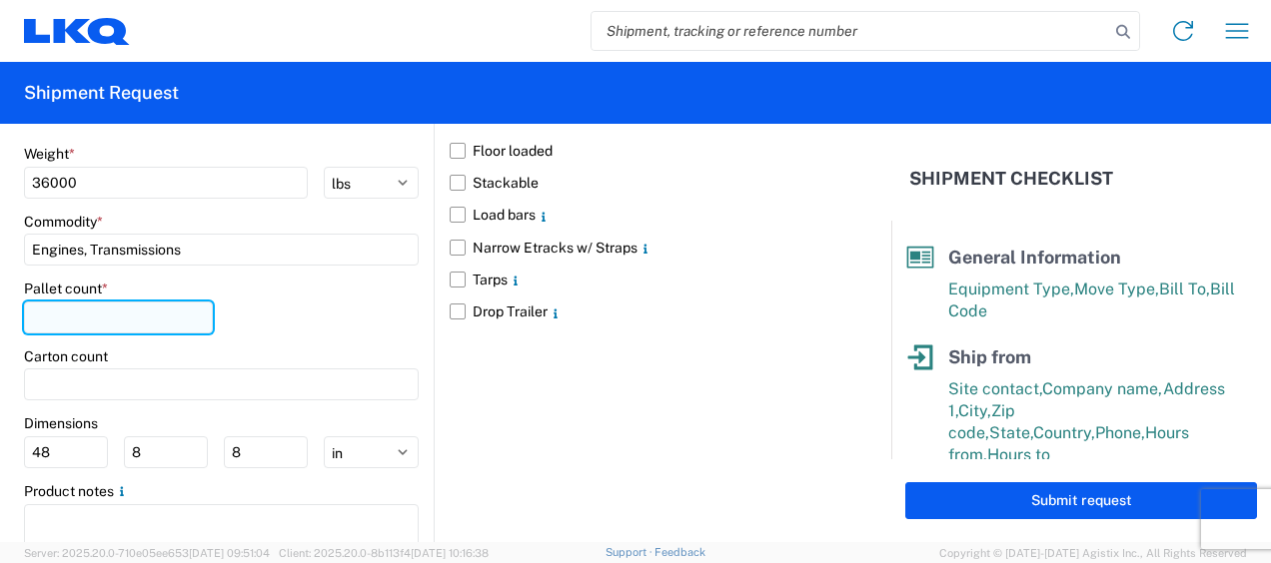
click at [106, 304] on input "number" at bounding box center [118, 318] width 189 height 32
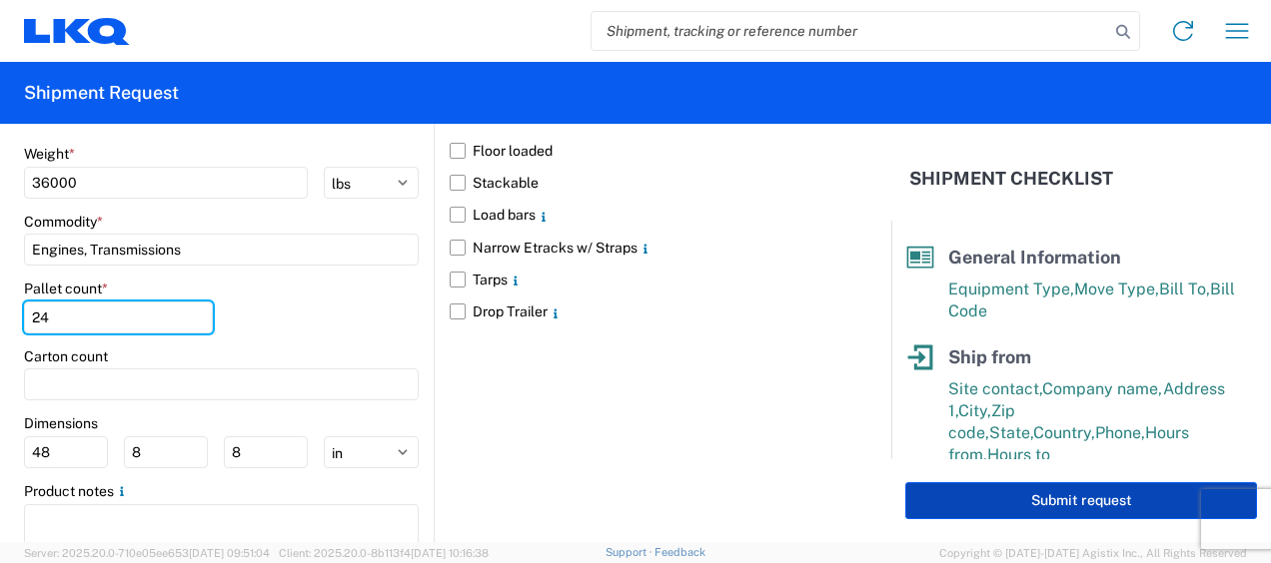
type input "24"
click at [1062, 506] on button "Submit request" at bounding box center [1081, 500] width 352 height 37
select select "US"
